Goal: Find specific page/section: Find specific page/section

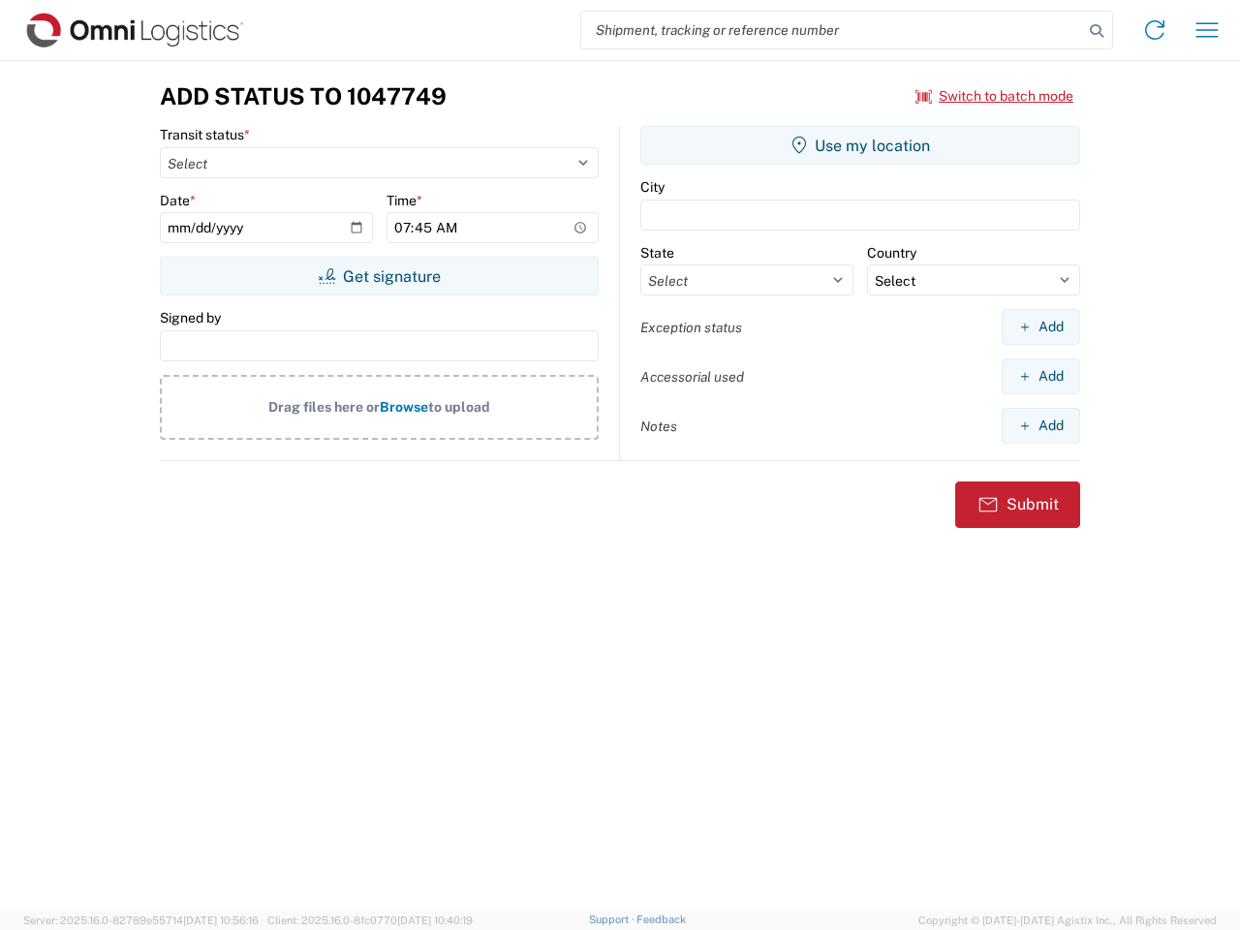
click at [832, 30] on input "search" at bounding box center [832, 30] width 502 height 37
click at [1097, 31] on icon at bounding box center [1096, 30] width 27 height 27
click at [1155, 30] on icon at bounding box center [1155, 30] width 31 height 31
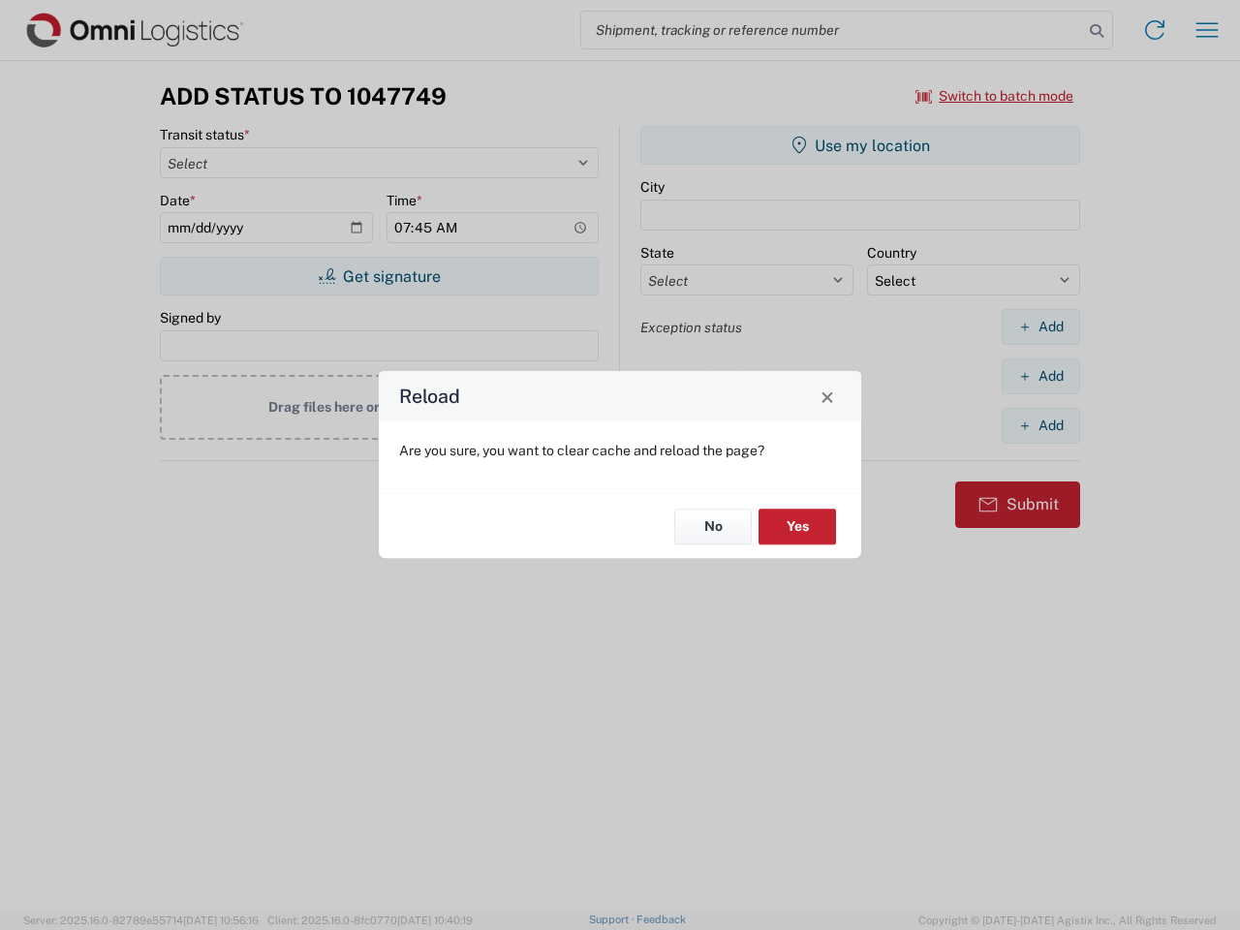
click at [1208, 30] on div "Reload Are you sure, you want to clear cache and reload the page? No Yes" at bounding box center [620, 465] width 1240 height 930
click at [995, 96] on div "Reload Are you sure, you want to clear cache and reload the page? No Yes" at bounding box center [620, 465] width 1240 height 930
click at [379, 276] on div "Reload Are you sure, you want to clear cache and reload the page? No Yes" at bounding box center [620, 465] width 1240 height 930
click at [861, 145] on div "Reload Are you sure, you want to clear cache and reload the page? No Yes" at bounding box center [620, 465] width 1240 height 930
click at [1041, 327] on div "Reload Are you sure, you want to clear cache and reload the page? No Yes" at bounding box center [620, 465] width 1240 height 930
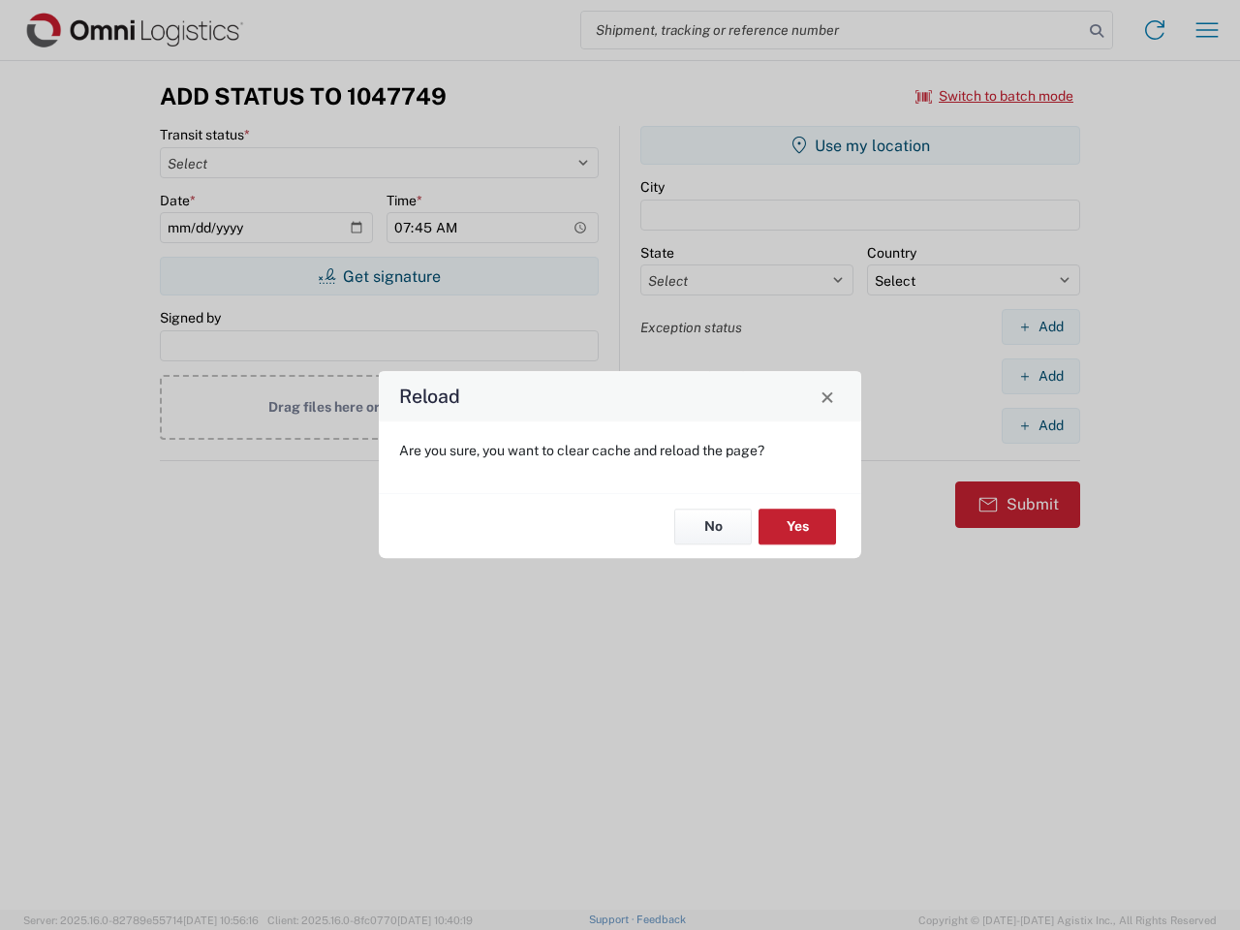
click at [1041, 376] on div "Reload Are you sure, you want to clear cache and reload the page? No Yes" at bounding box center [620, 465] width 1240 height 930
click at [1041, 425] on div "Reload Are you sure, you want to clear cache and reload the page? No Yes" at bounding box center [620, 465] width 1240 height 930
